Goal: Task Accomplishment & Management: Use online tool/utility

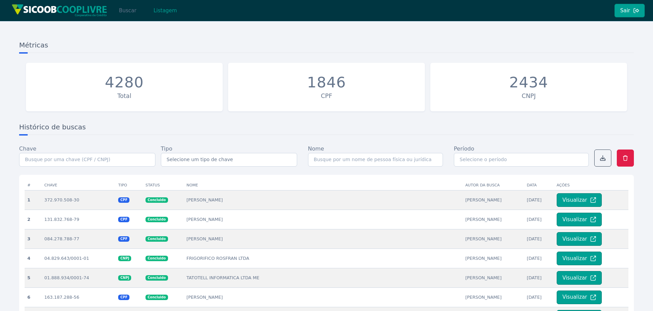
click at [127, 8] on button "Buscar" at bounding box center [127, 11] width 29 height 14
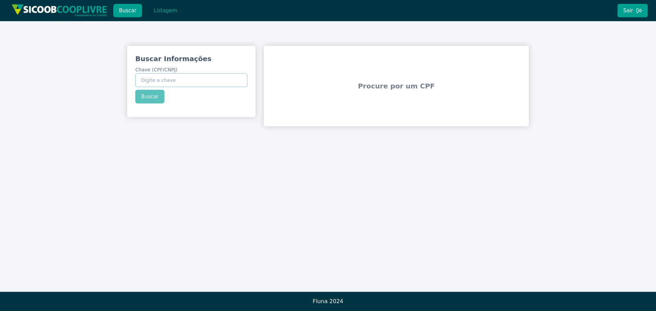
click at [197, 77] on input "Chave (CPF/CNPJ)" at bounding box center [191, 80] width 112 height 14
paste input "348.553.918-08"
type input "348.553.918-08"
click at [153, 94] on div "Buscar Informações Chave (CPF/CNPJ) 348.553.918-08 Buscar" at bounding box center [191, 79] width 128 height 66
click at [151, 100] on button "Buscar" at bounding box center [149, 97] width 29 height 14
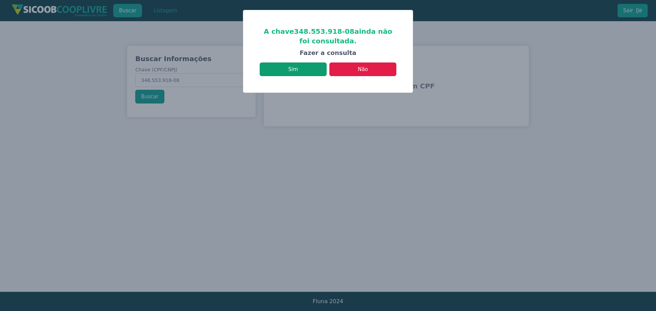
click at [286, 71] on button "Sim" at bounding box center [293, 69] width 67 height 14
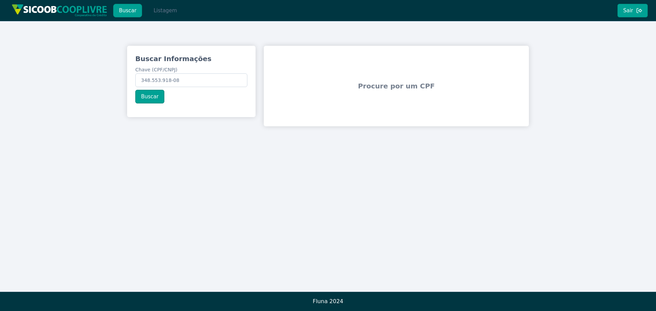
click at [157, 9] on button "Listagem" at bounding box center [165, 11] width 35 height 14
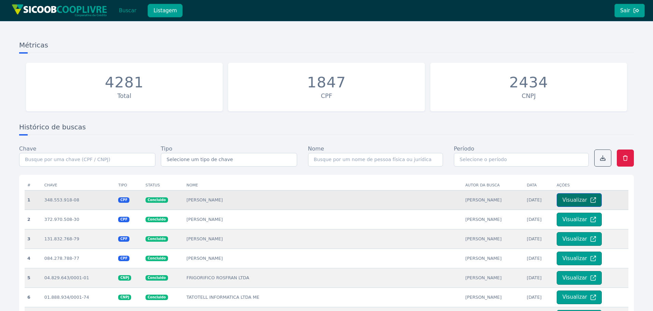
click at [567, 198] on button "Visualizar" at bounding box center [579, 200] width 45 height 14
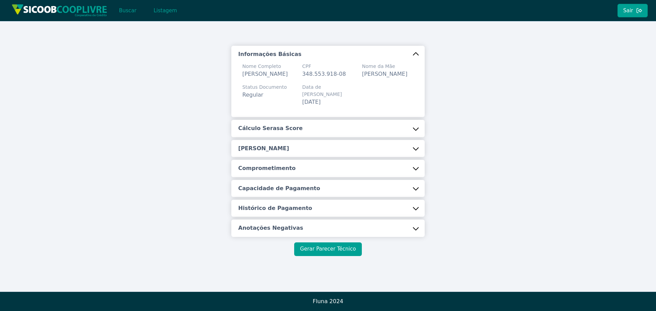
click at [323, 256] on button "Gerar Parecer Técnico" at bounding box center [327, 249] width 67 height 14
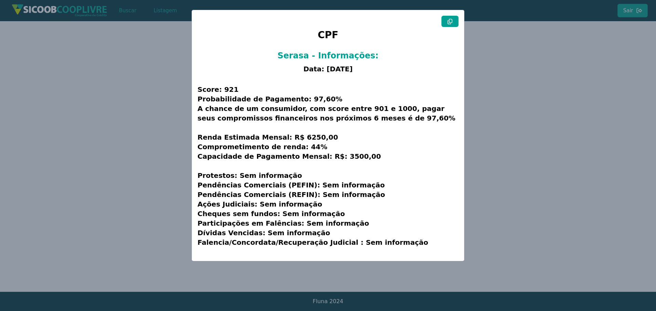
click at [448, 22] on icon at bounding box center [449, 21] width 5 height 5
